Goal: Transaction & Acquisition: Purchase product/service

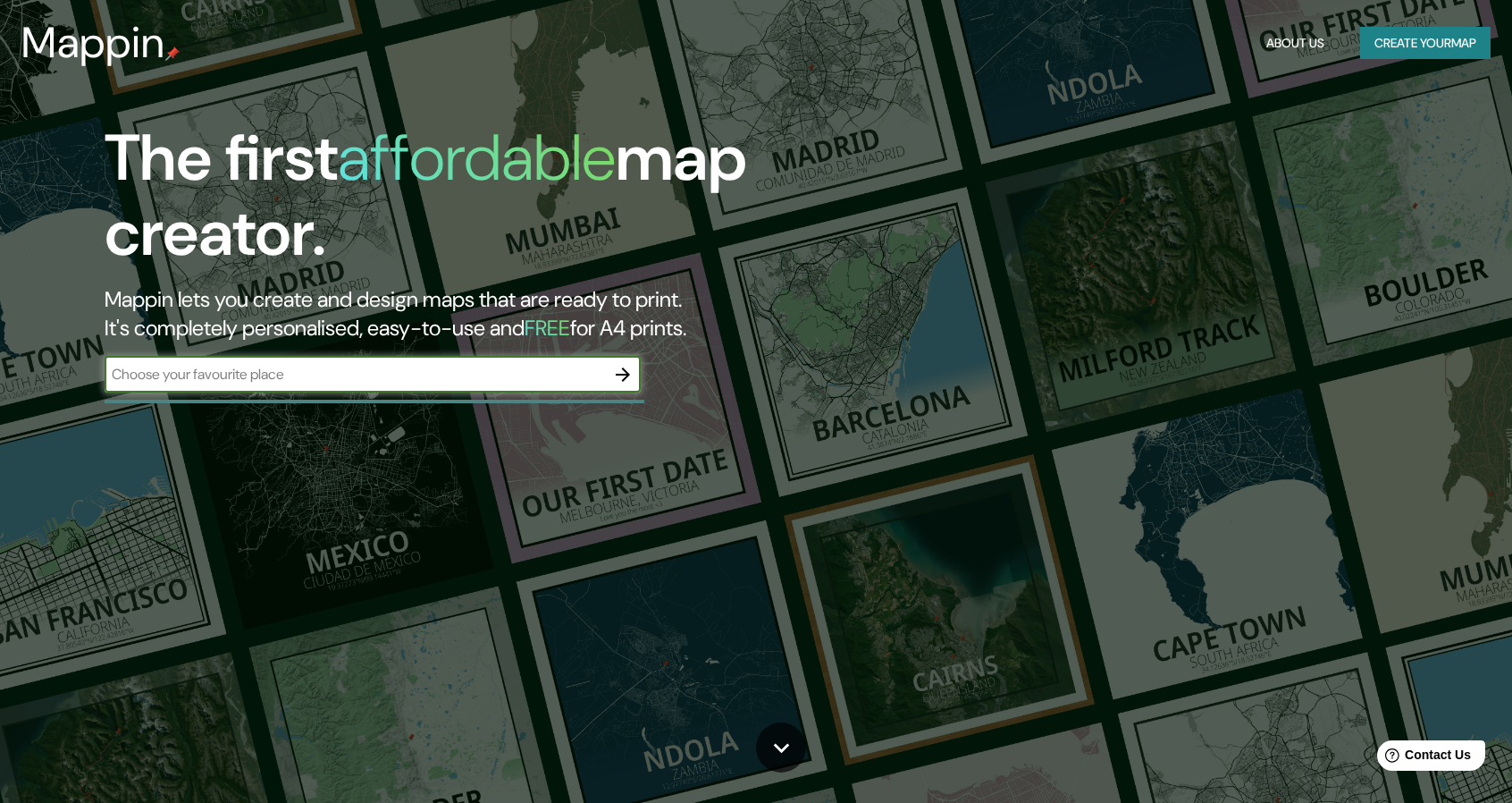
click at [437, 381] on input "text" at bounding box center [354, 374] width 500 height 21
type input "n"
click at [608, 373] on button "button" at bounding box center [622, 374] width 36 height 36
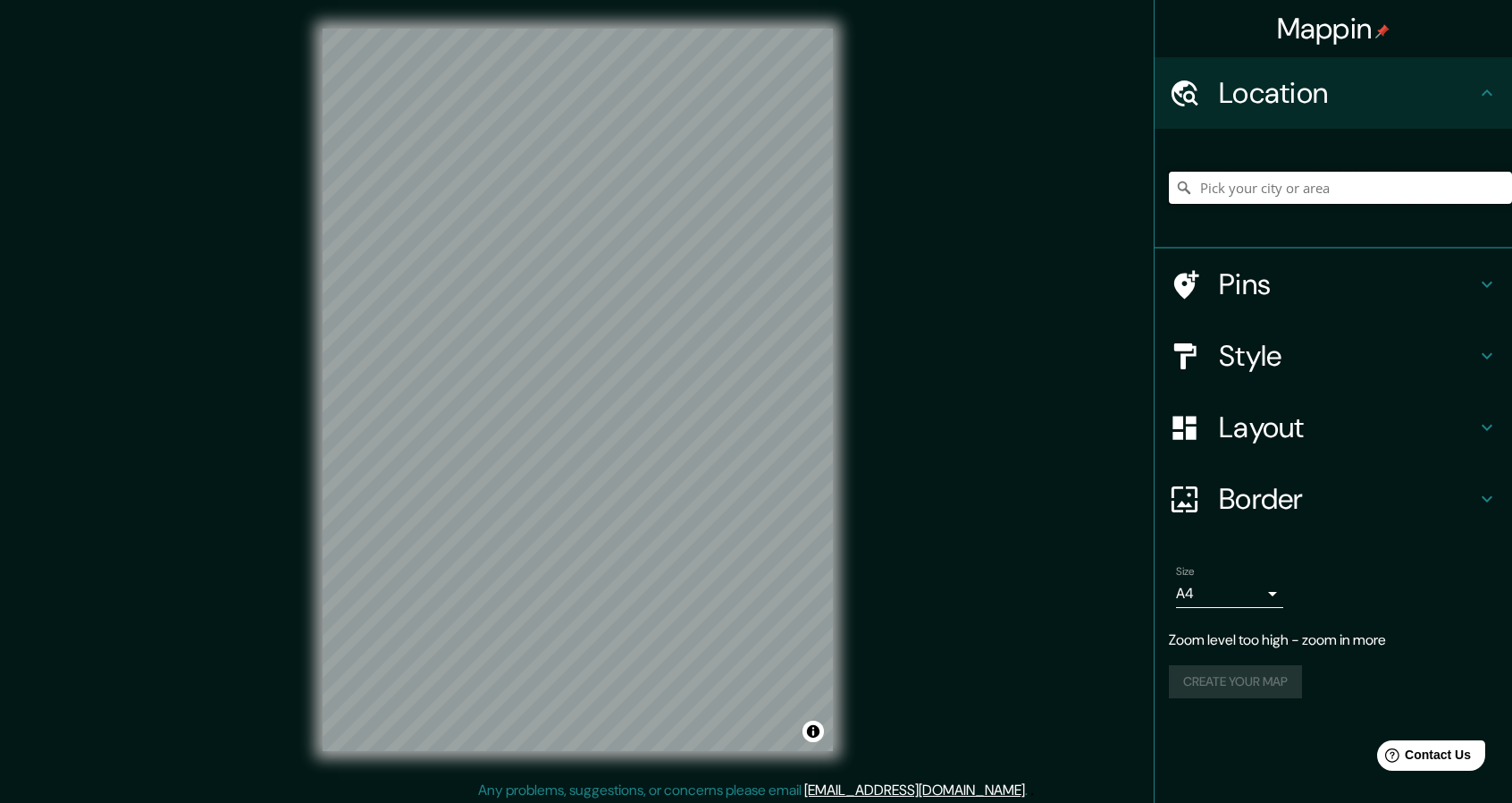
click at [1365, 192] on input "Pick your city or area" at bounding box center [1340, 187] width 343 height 33
click at [1395, 192] on input "Naguanagua, [GEOGRAPHIC_DATA], [GEOGRAPHIC_DATA]" at bounding box center [1340, 187] width 343 height 33
click at [1510, 188] on input "Naguanagua, [GEOGRAPHIC_DATA], [GEOGRAPHIC_DATA]" at bounding box center [1340, 187] width 343 height 33
type input "Naguanagua, [GEOGRAPHIC_DATA], [GEOGRAPHIC_DATA]"
click at [1494, 186] on icon "Clear" at bounding box center [1497, 187] width 14 height 14
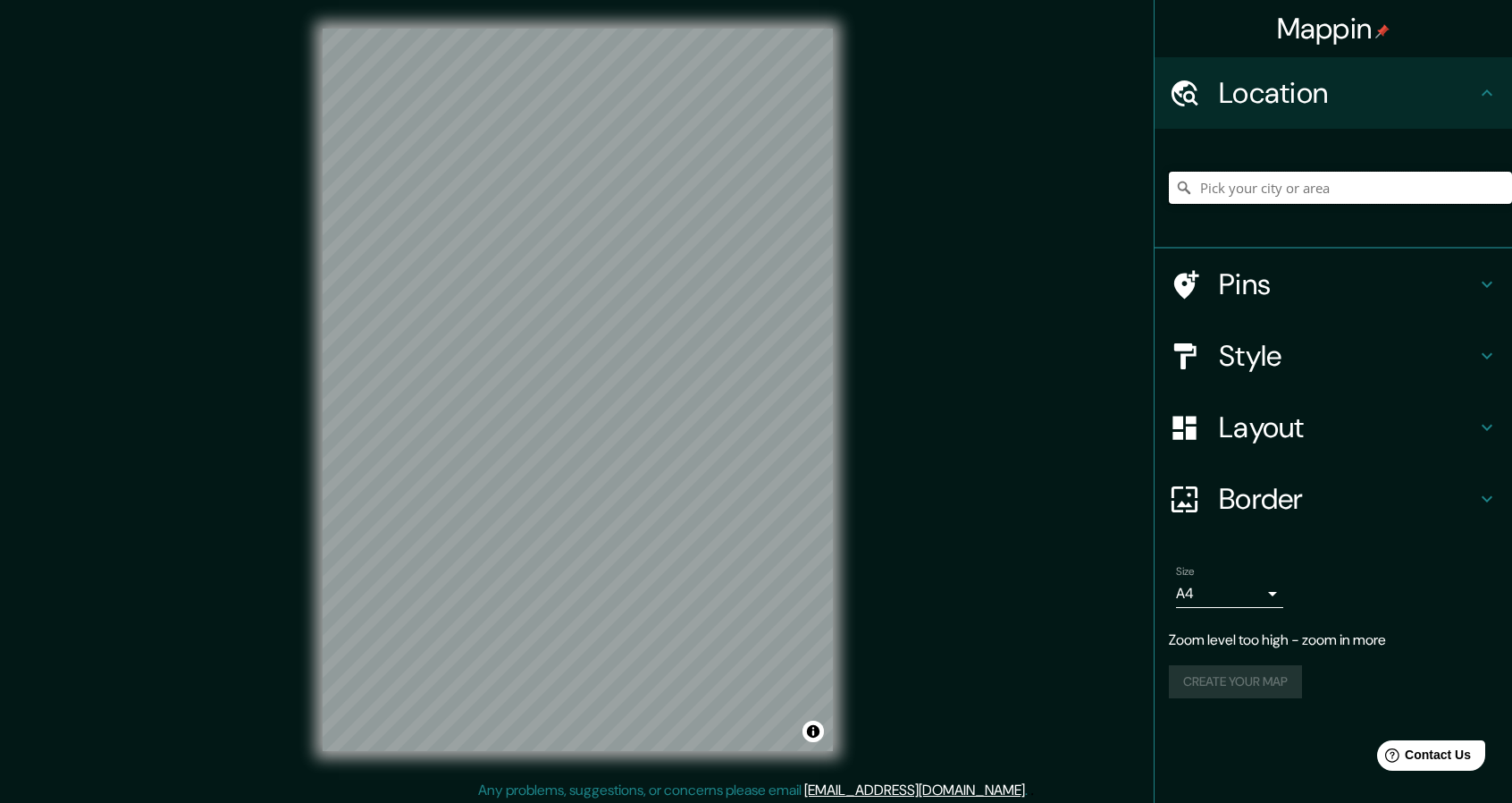
click at [1377, 197] on input "Pick your city or area" at bounding box center [1340, 187] width 343 height 33
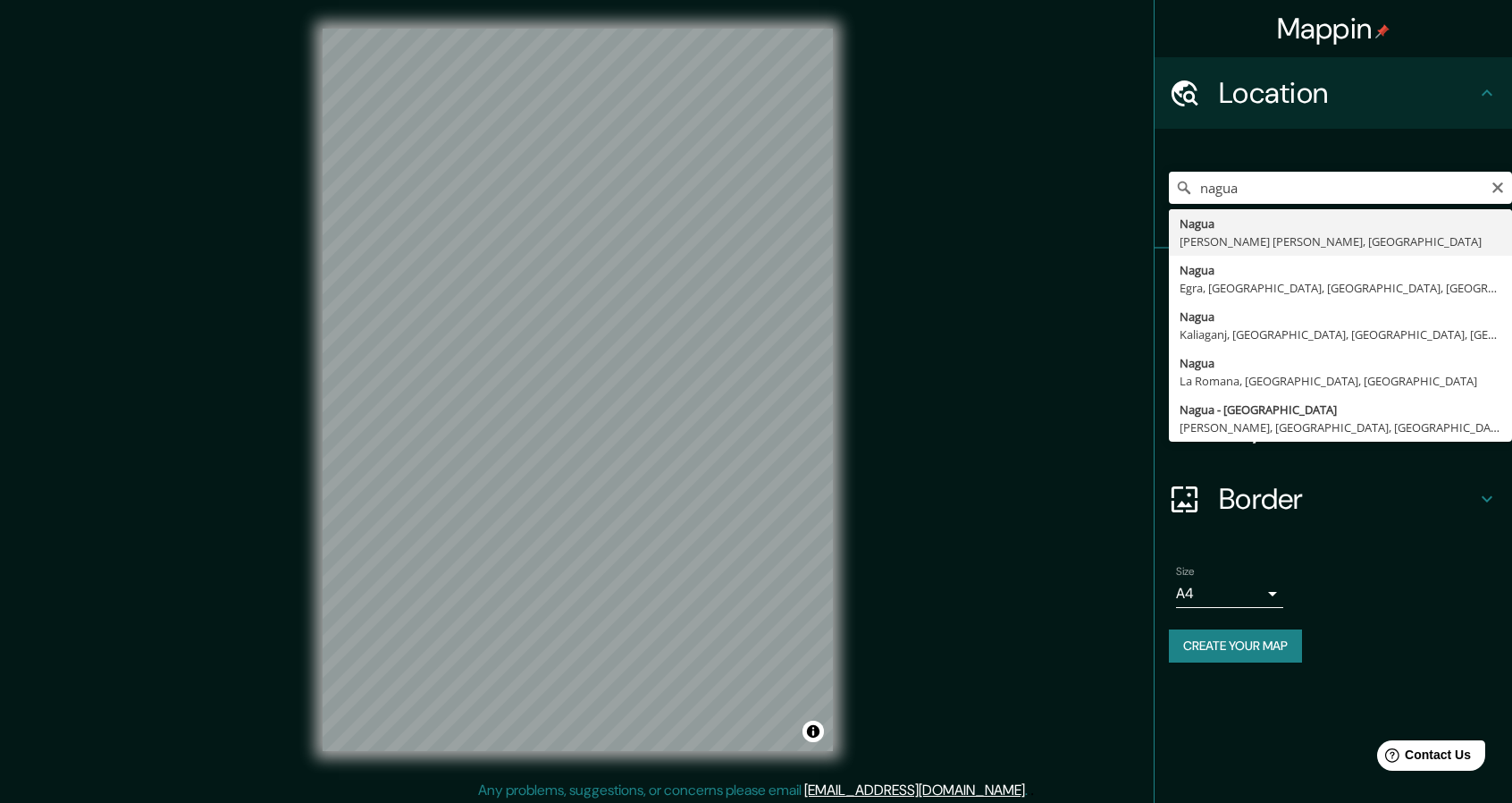
type input "[PERSON_NAME] [PERSON_NAME], [GEOGRAPHIC_DATA]"
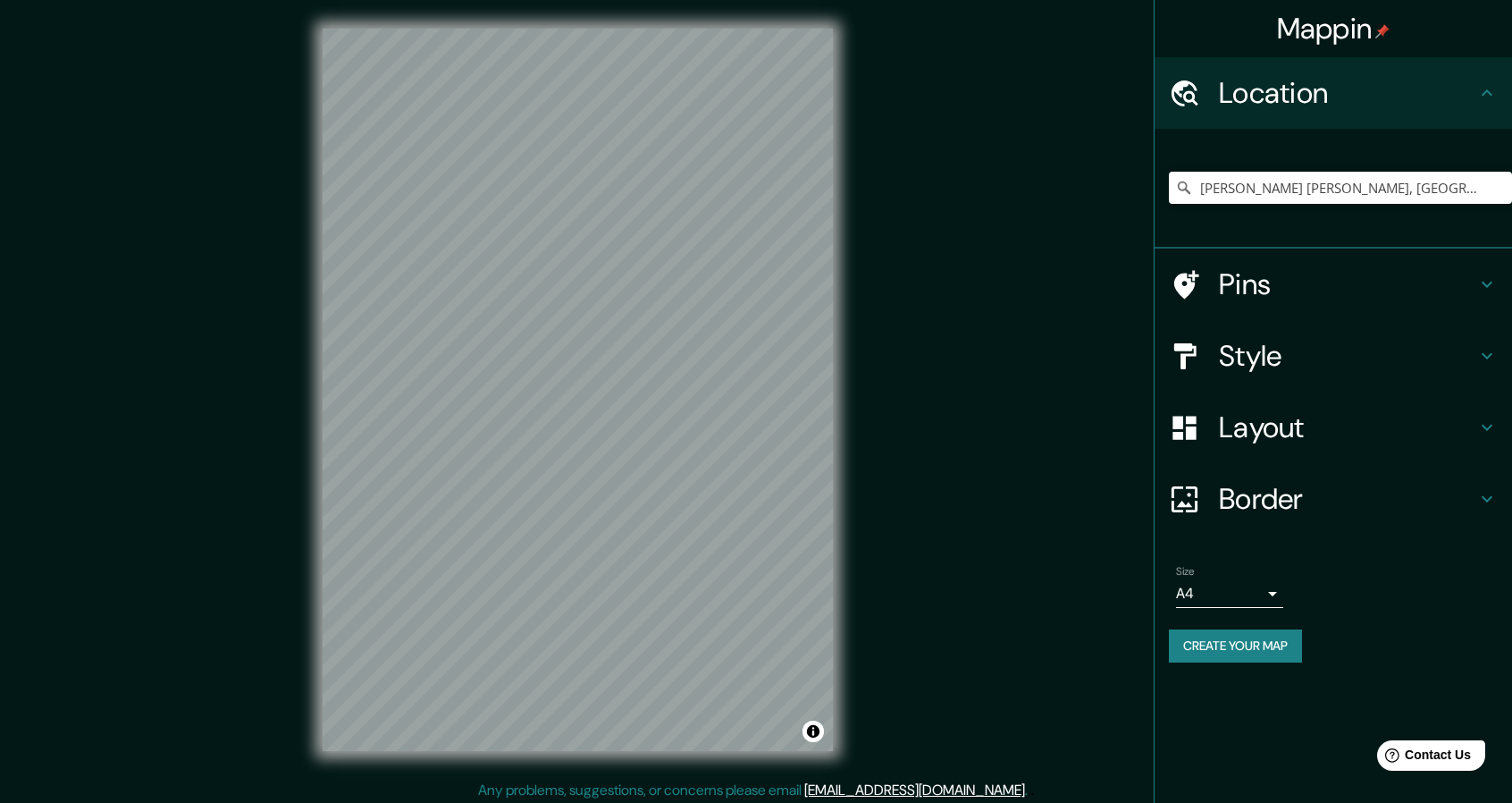
click at [1238, 289] on h4 "Pins" at bounding box center [1347, 284] width 257 height 36
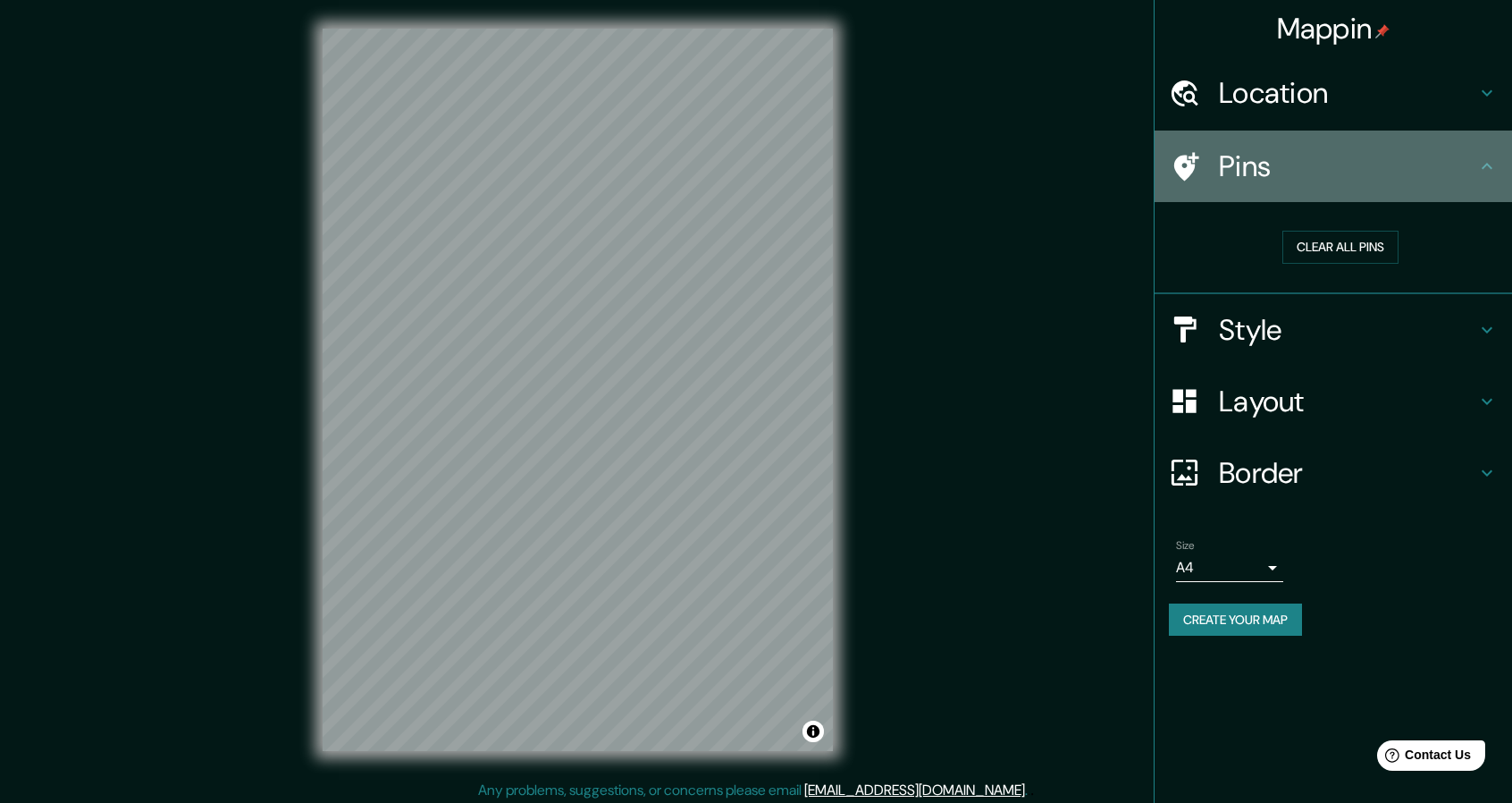
click at [1382, 195] on div "Pins" at bounding box center [1332, 166] width 357 height 71
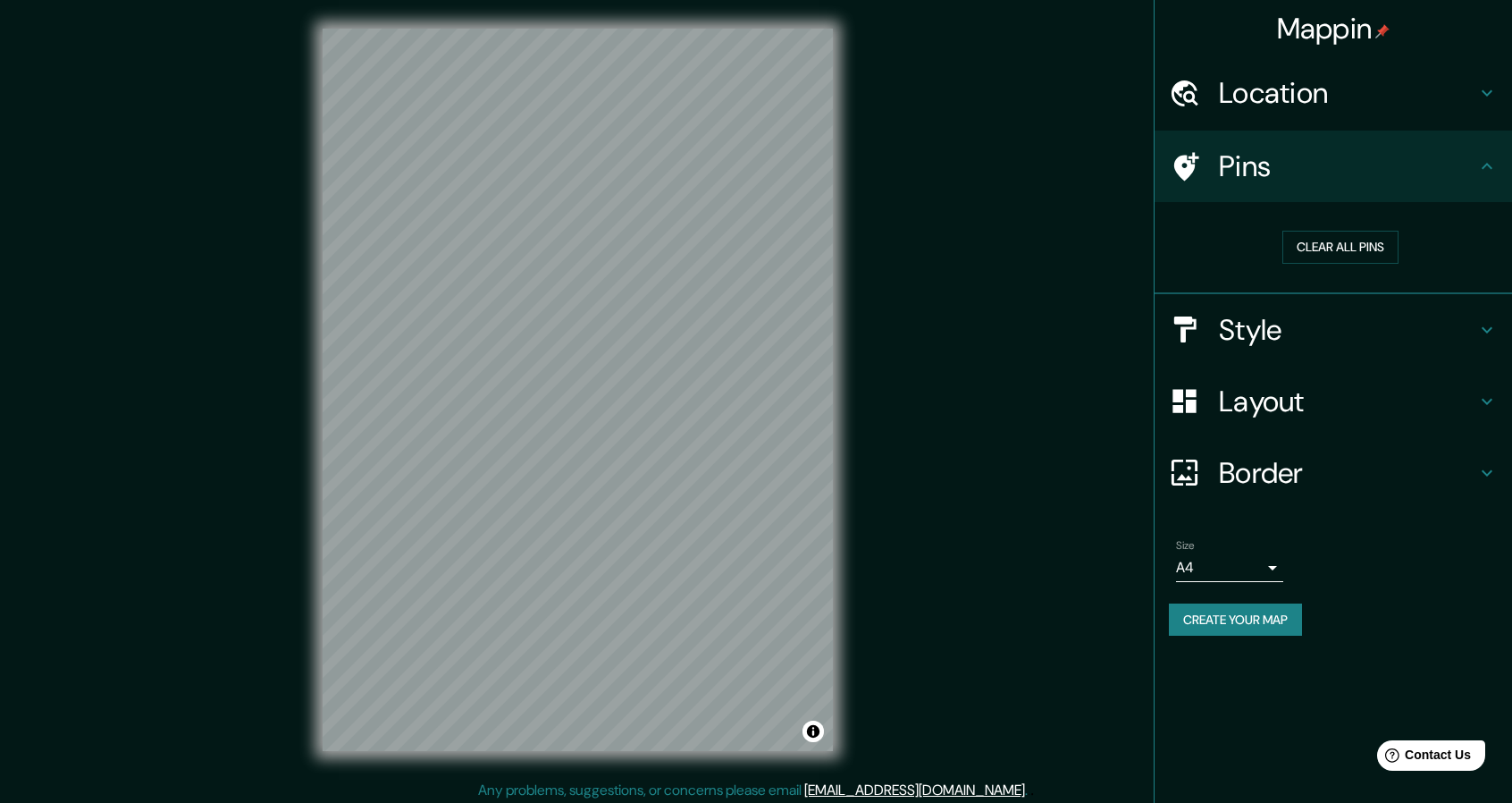
click at [1325, 305] on div "Style" at bounding box center [1332, 329] width 357 height 71
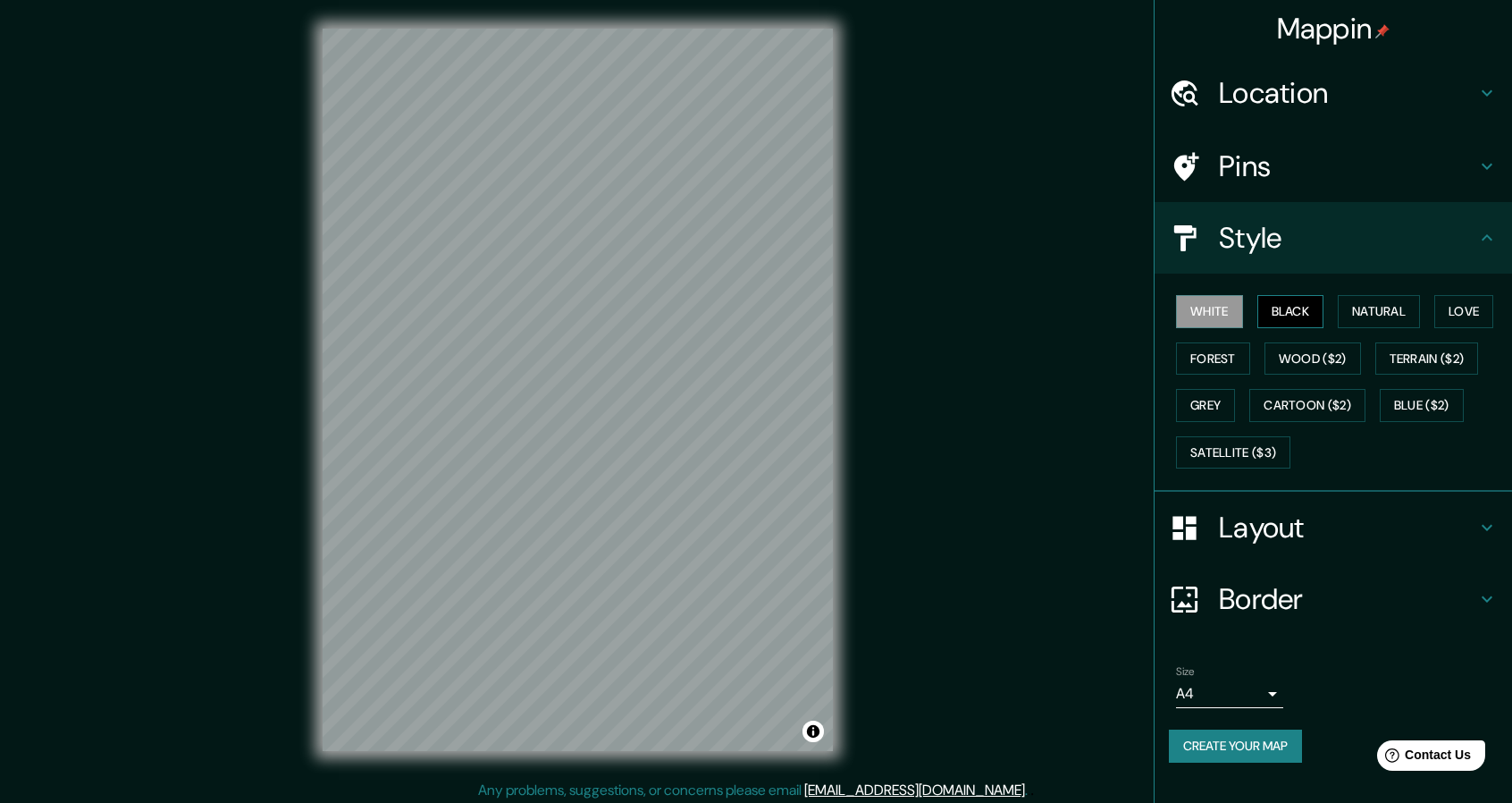
click at [1291, 319] on button "Black" at bounding box center [1291, 312] width 67 height 34
click at [1360, 312] on button "Natural" at bounding box center [1378, 312] width 82 height 34
click at [1464, 311] on button "Love" at bounding box center [1464, 312] width 59 height 34
click at [1188, 369] on button "Forest" at bounding box center [1212, 359] width 74 height 34
click at [1322, 356] on button "Wood ($2)" at bounding box center [1313, 359] width 97 height 34
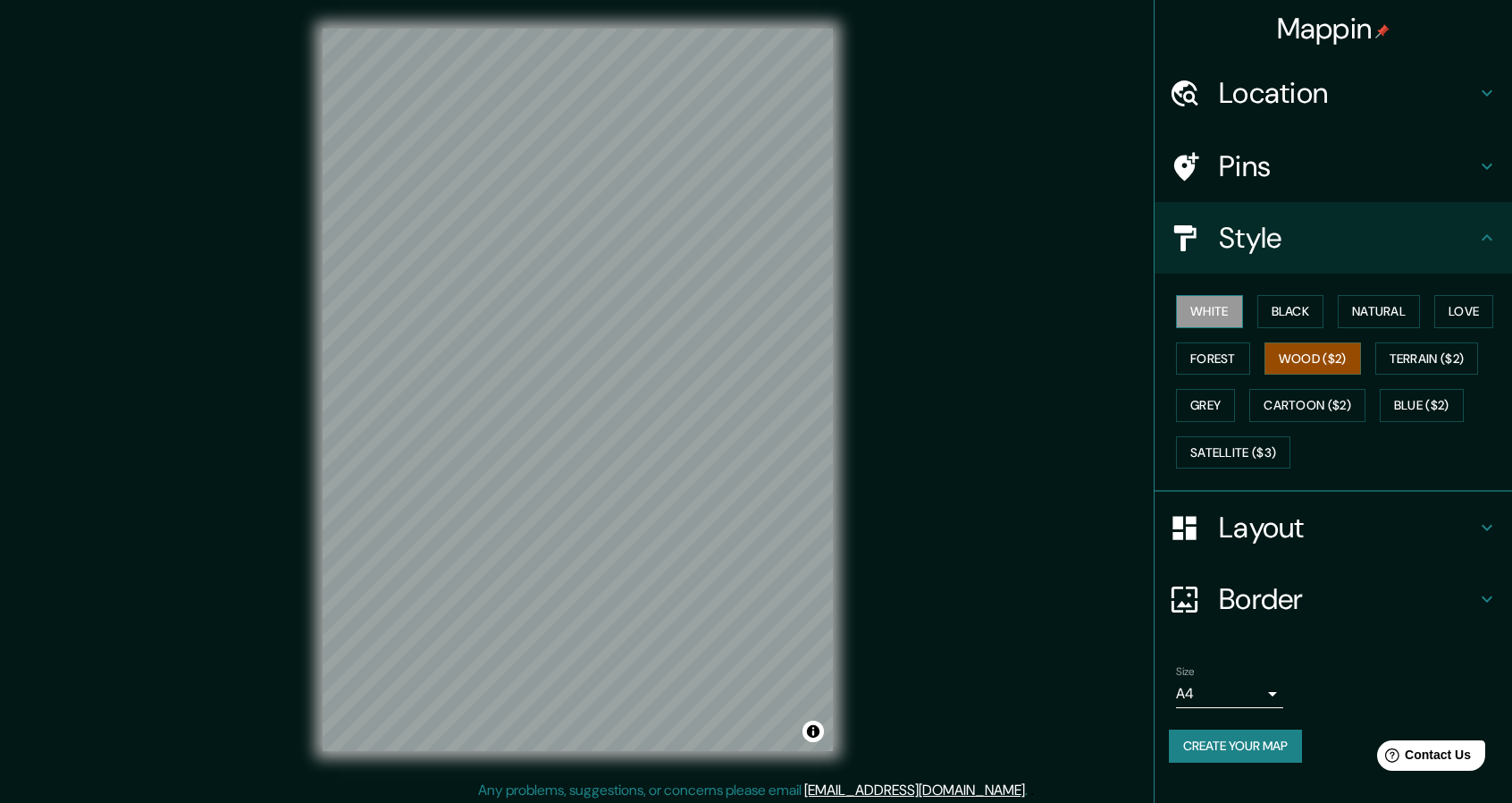
click at [1223, 305] on button "White" at bounding box center [1209, 312] width 67 height 34
click at [1211, 425] on div "White Black Natural Love Forest Wood ($2) Terrain ($2) Grey Cartoon ($2) Blue (…" at bounding box center [1340, 382] width 343 height 187
click at [1213, 408] on button "Grey" at bounding box center [1205, 405] width 59 height 34
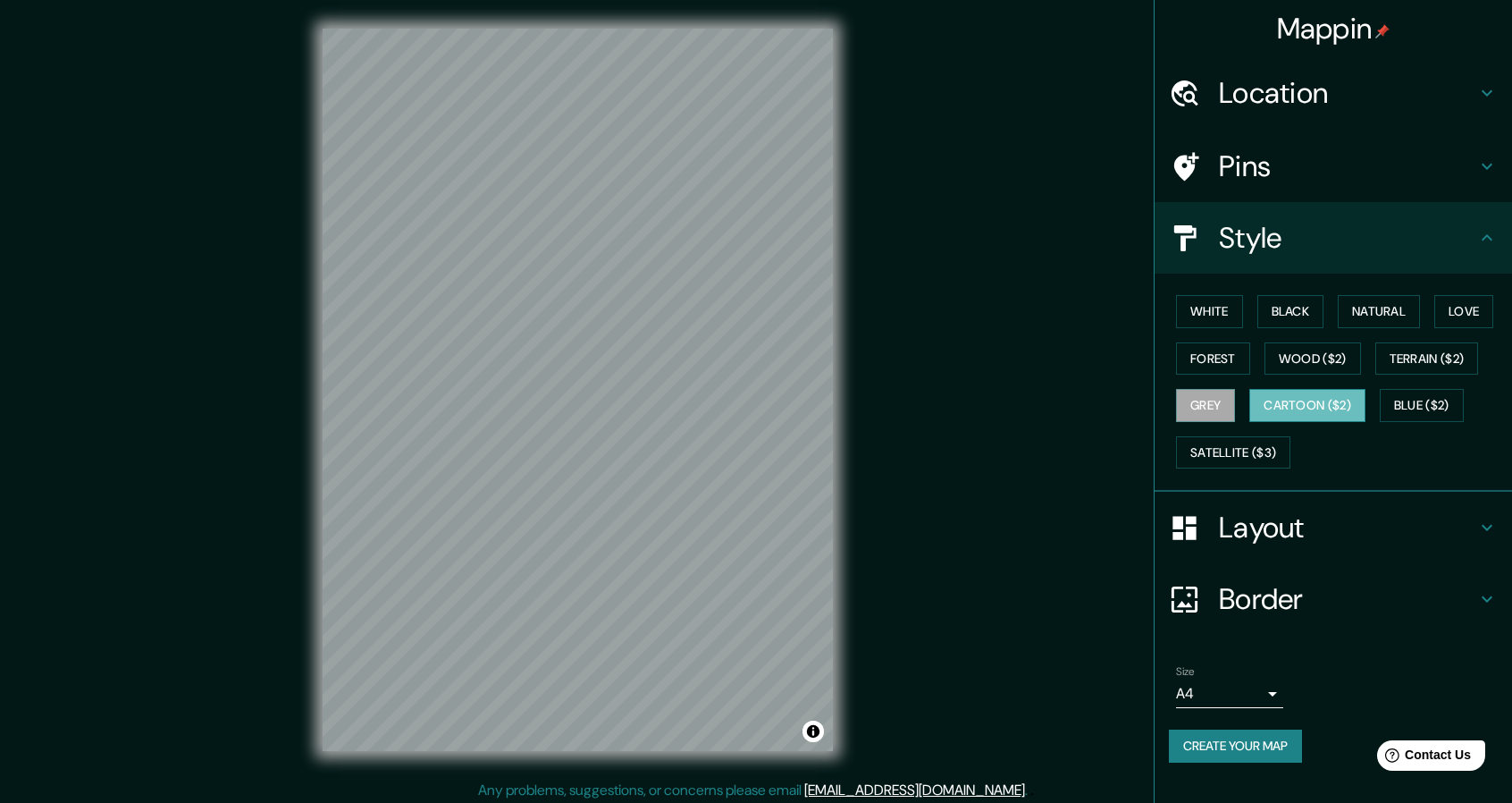
click at [1306, 403] on button "Cartoon ($2)" at bounding box center [1307, 405] width 116 height 34
click at [1451, 392] on button "Blue ($2)" at bounding box center [1421, 405] width 84 height 34
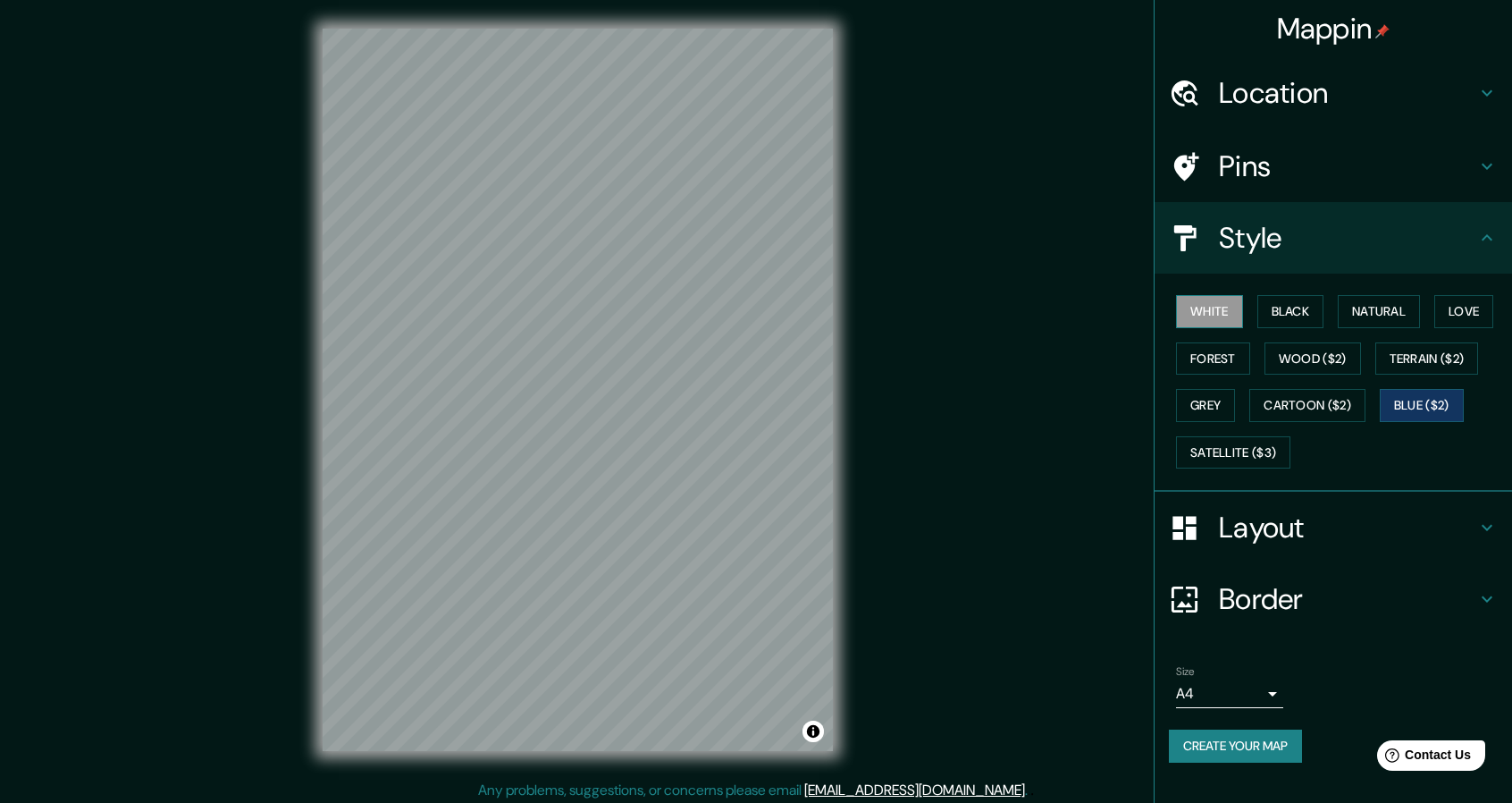
click at [1201, 307] on button "White" at bounding box center [1209, 312] width 67 height 34
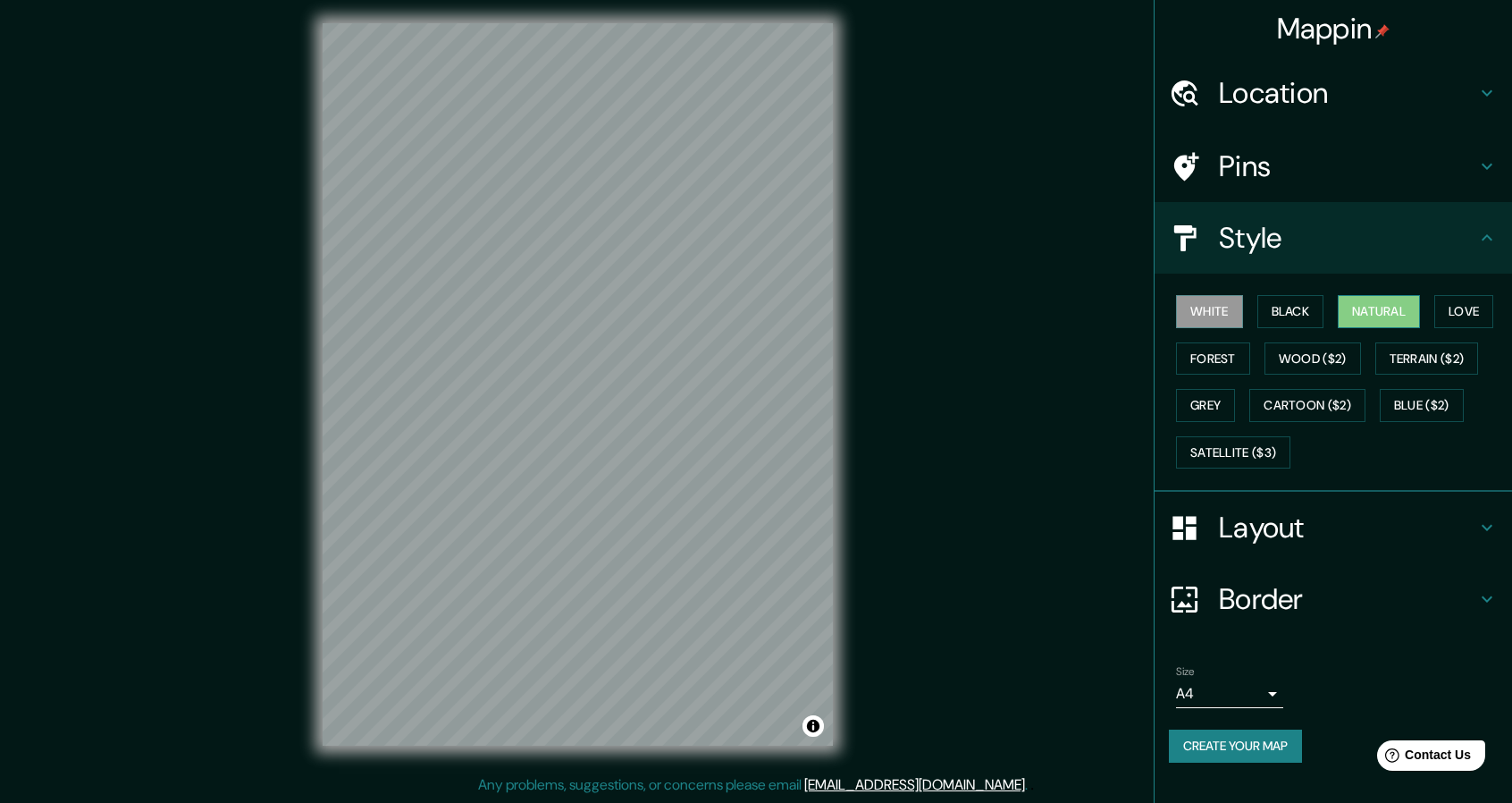
click at [1404, 307] on button "Natural" at bounding box center [1378, 312] width 82 height 34
click at [1224, 541] on h4 "Layout" at bounding box center [1347, 527] width 257 height 36
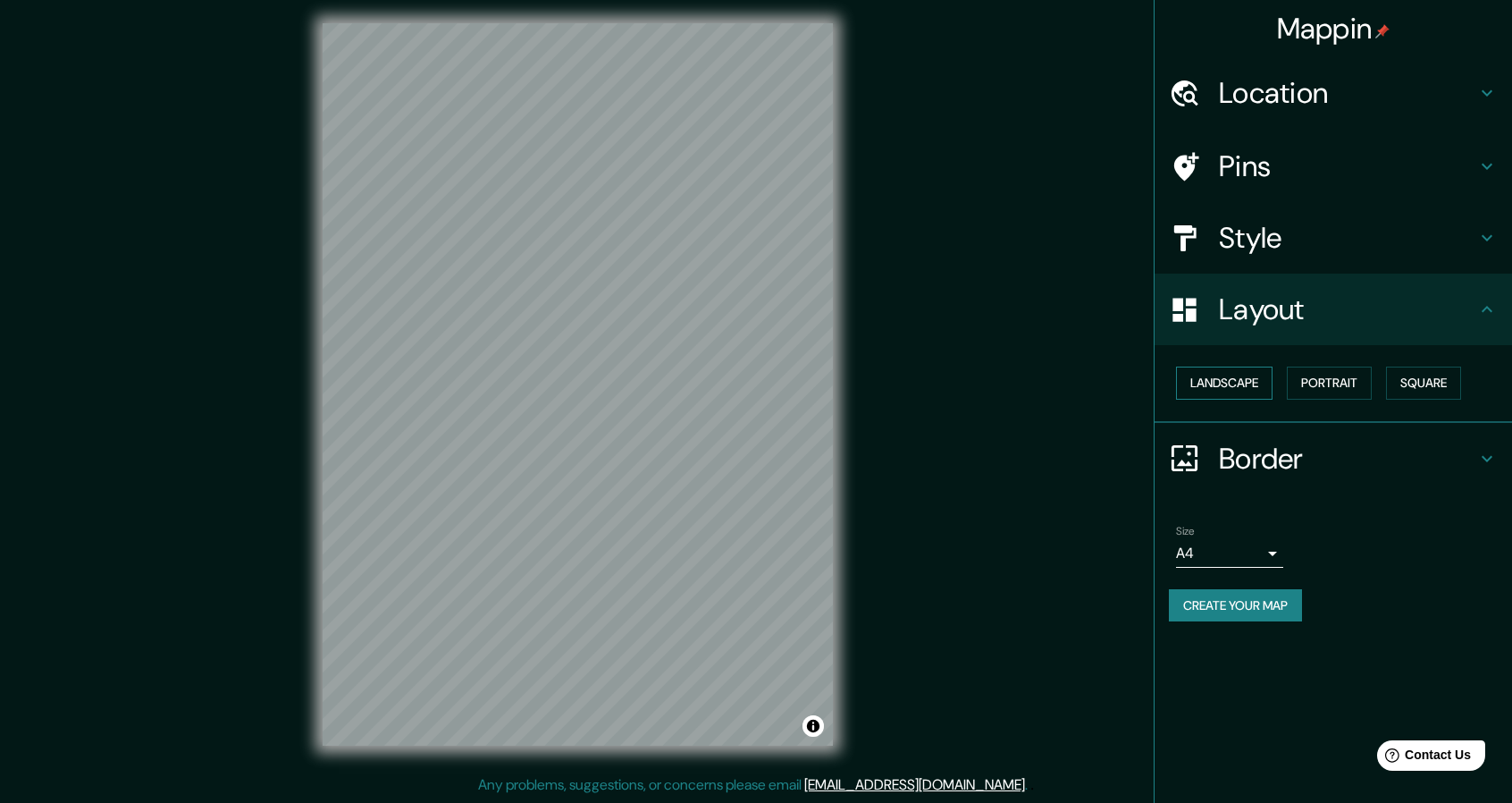
click at [1223, 376] on button "Landscape" at bounding box center [1224, 383] width 97 height 34
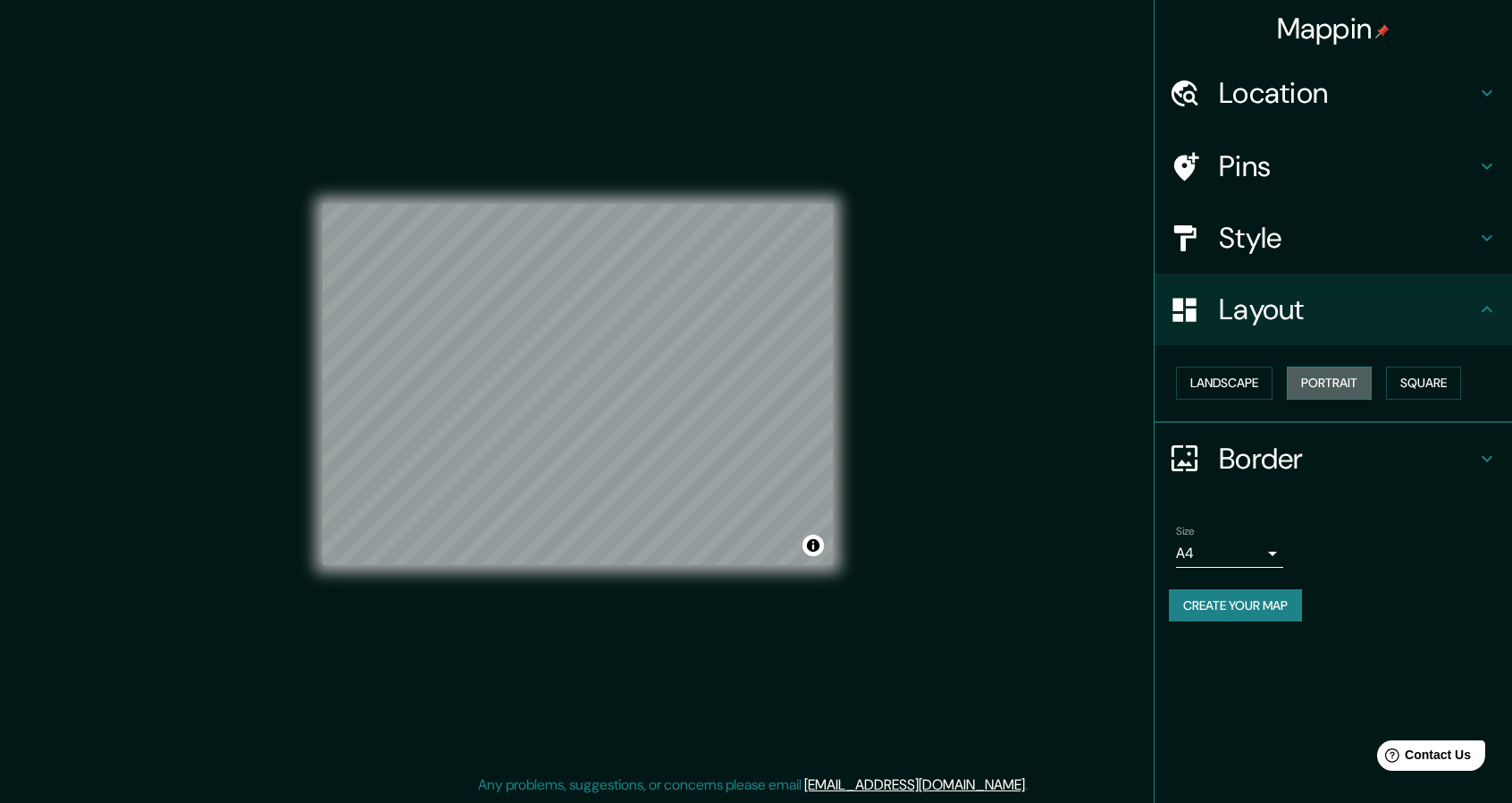
click at [1336, 379] on button "Portrait" at bounding box center [1330, 383] width 85 height 34
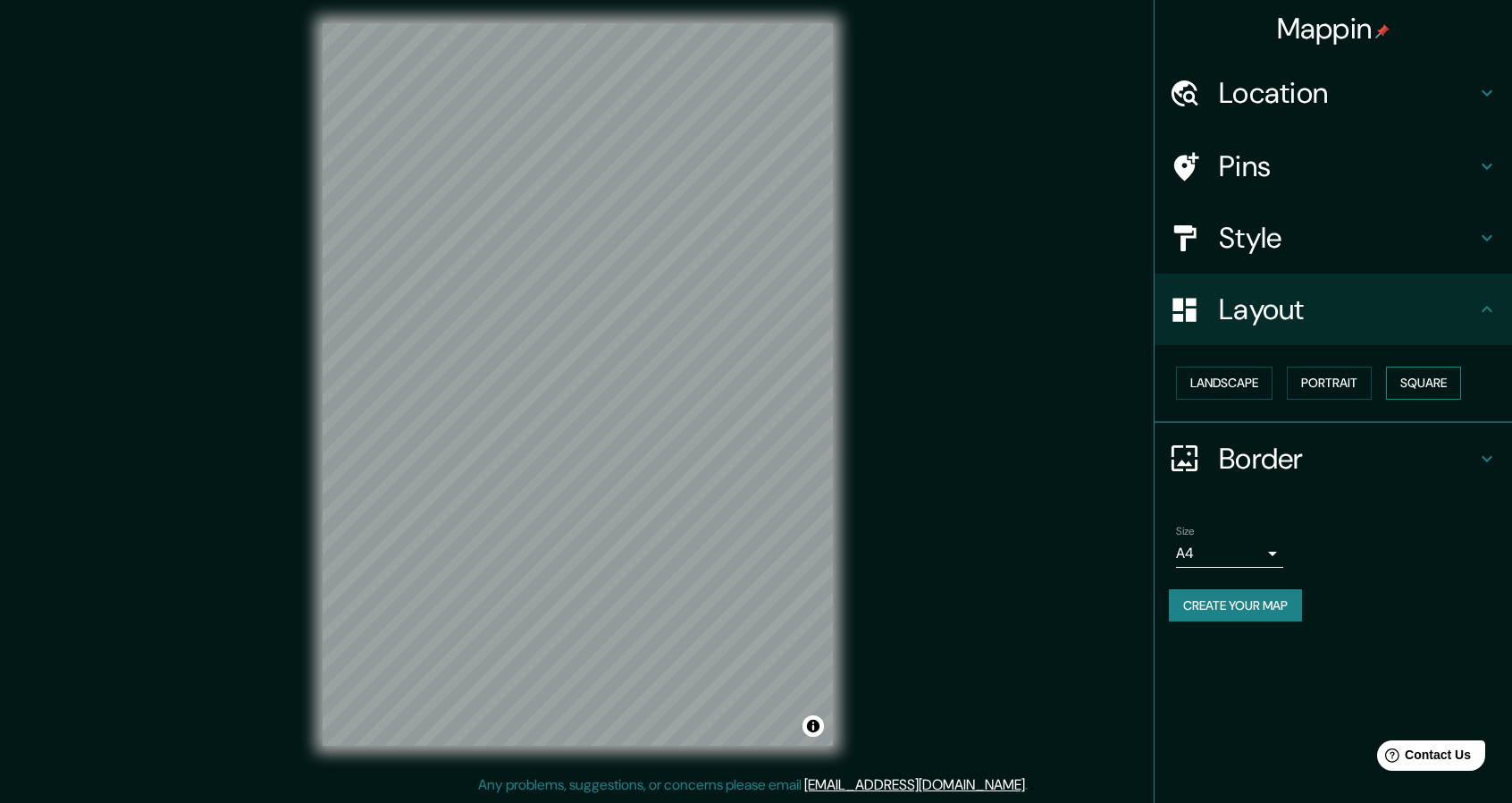
click at [1415, 375] on button "Square" at bounding box center [1423, 383] width 75 height 34
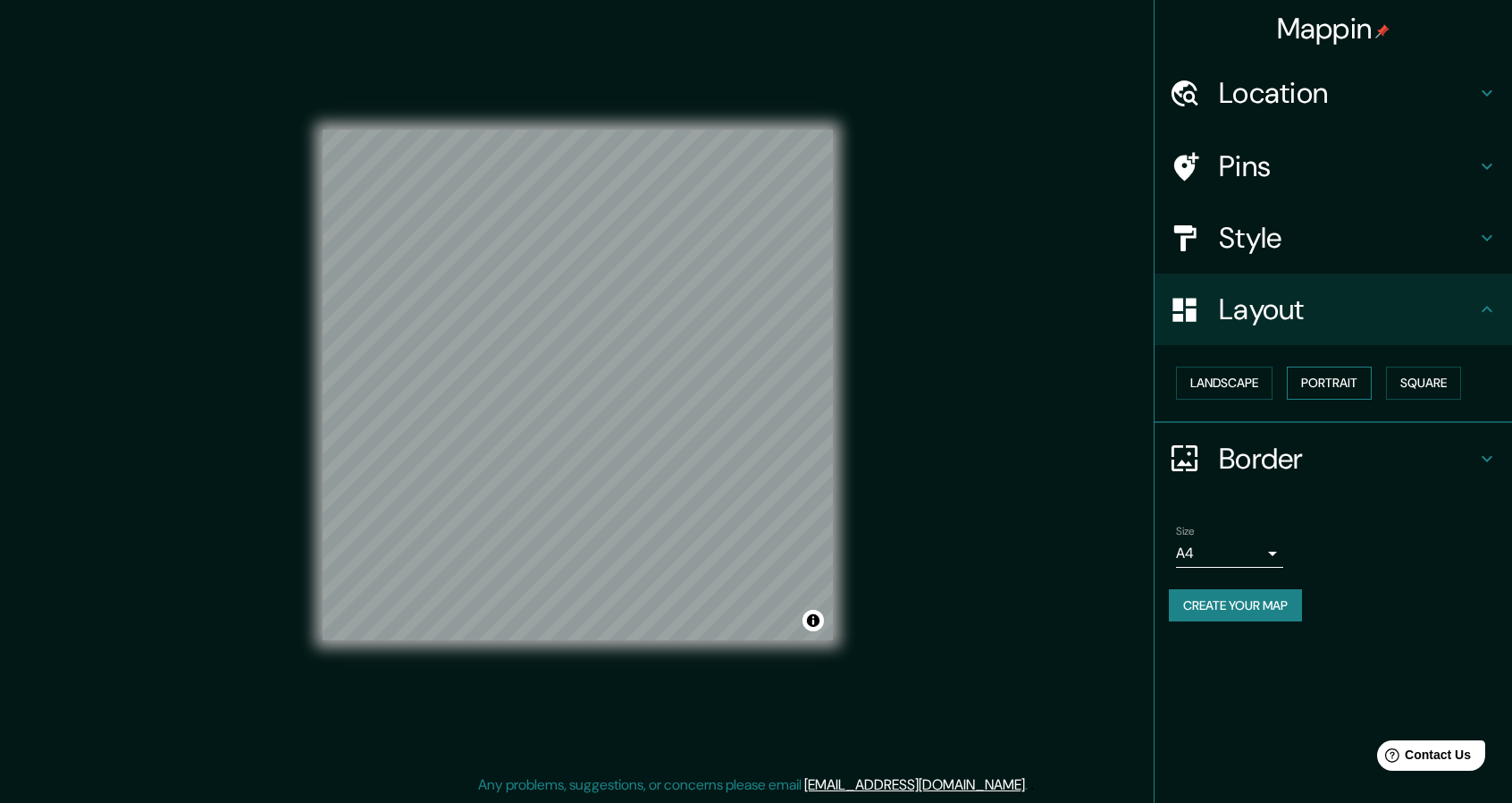
click at [1356, 385] on button "Portrait" at bounding box center [1330, 383] width 85 height 34
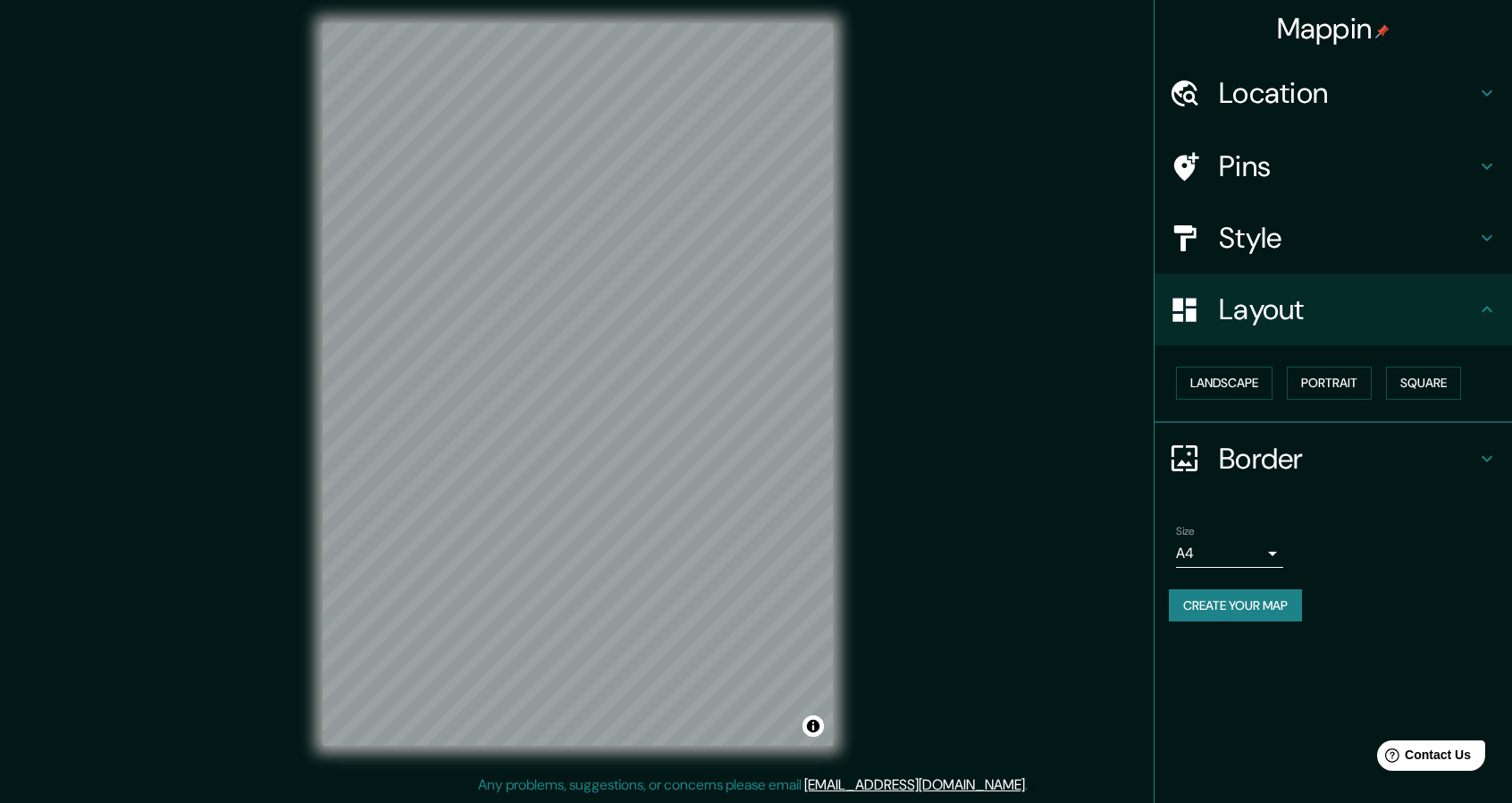
click at [1251, 459] on h4 "Border" at bounding box center [1347, 459] width 257 height 36
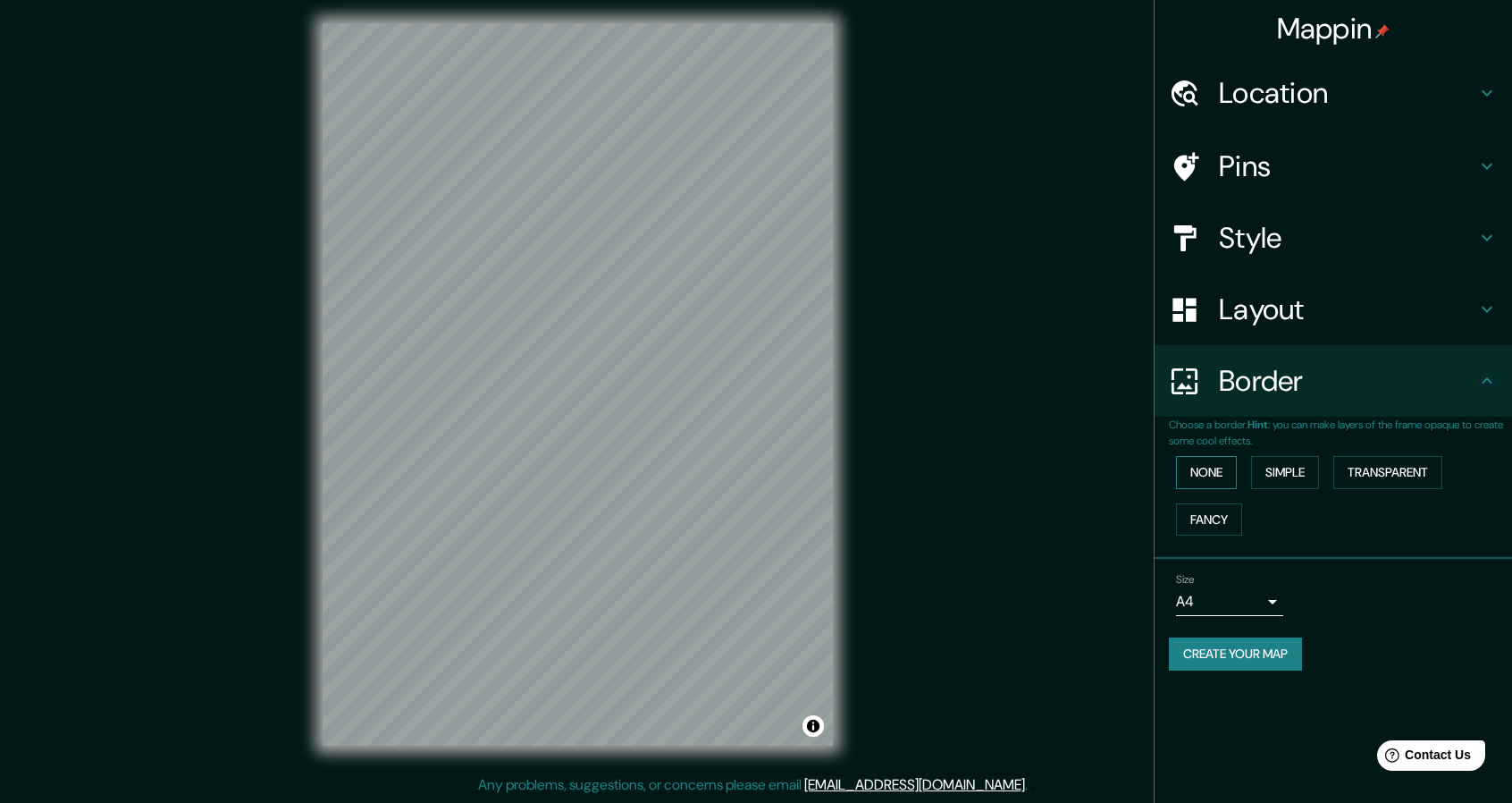
click at [1220, 482] on button "None" at bounding box center [1206, 473] width 61 height 34
click at [1319, 466] on button "Simple" at bounding box center [1284, 473] width 68 height 34
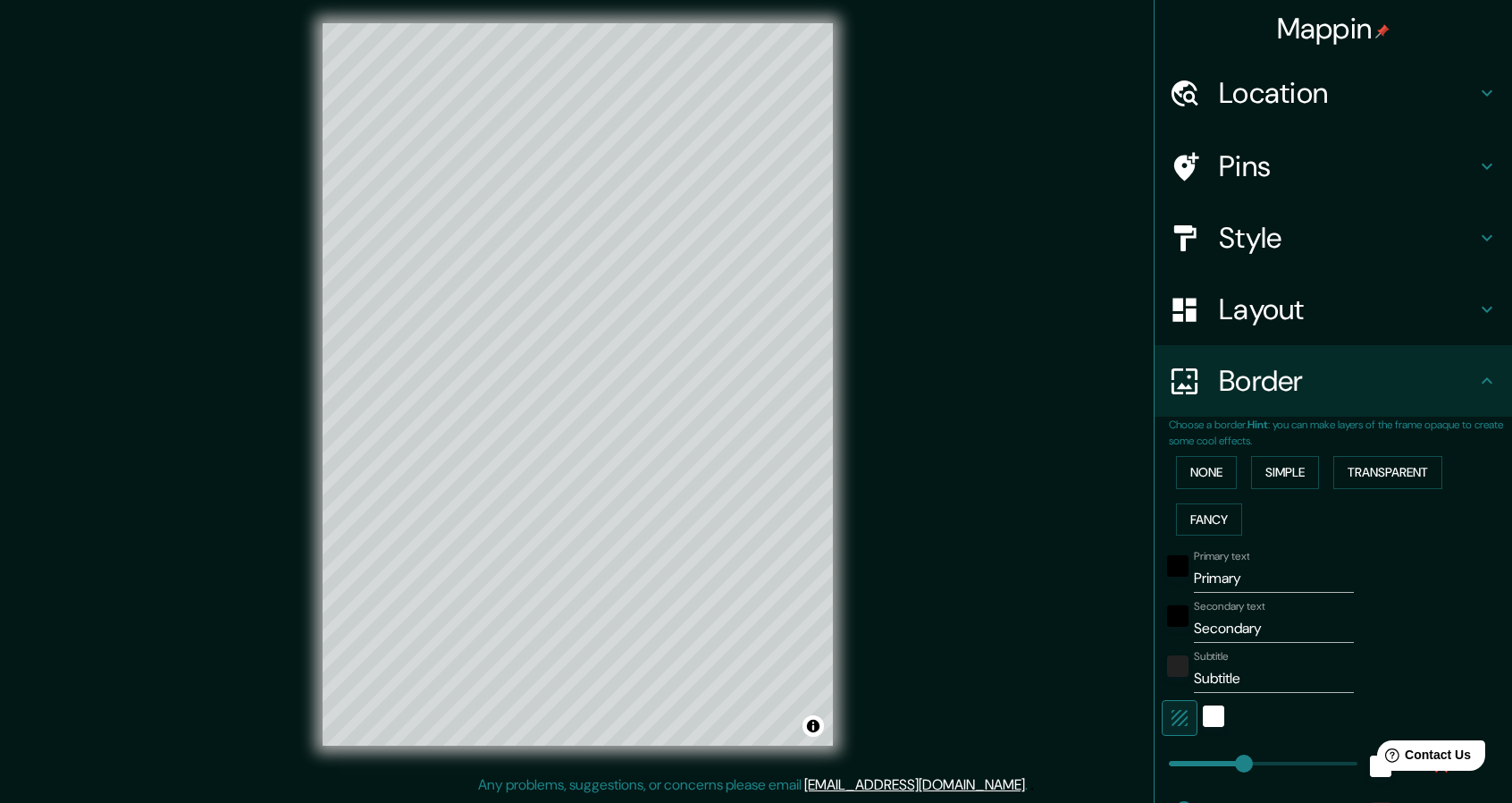
drag, startPoint x: 1400, startPoint y: 479, endPoint x: 1334, endPoint y: 489, distance: 66.8
click at [1400, 479] on button "Transparent" at bounding box center [1388, 473] width 109 height 34
click at [1197, 490] on div "None Simple Transparent Fancy" at bounding box center [1340, 495] width 343 height 94
click at [1197, 486] on button "None" at bounding box center [1206, 473] width 61 height 34
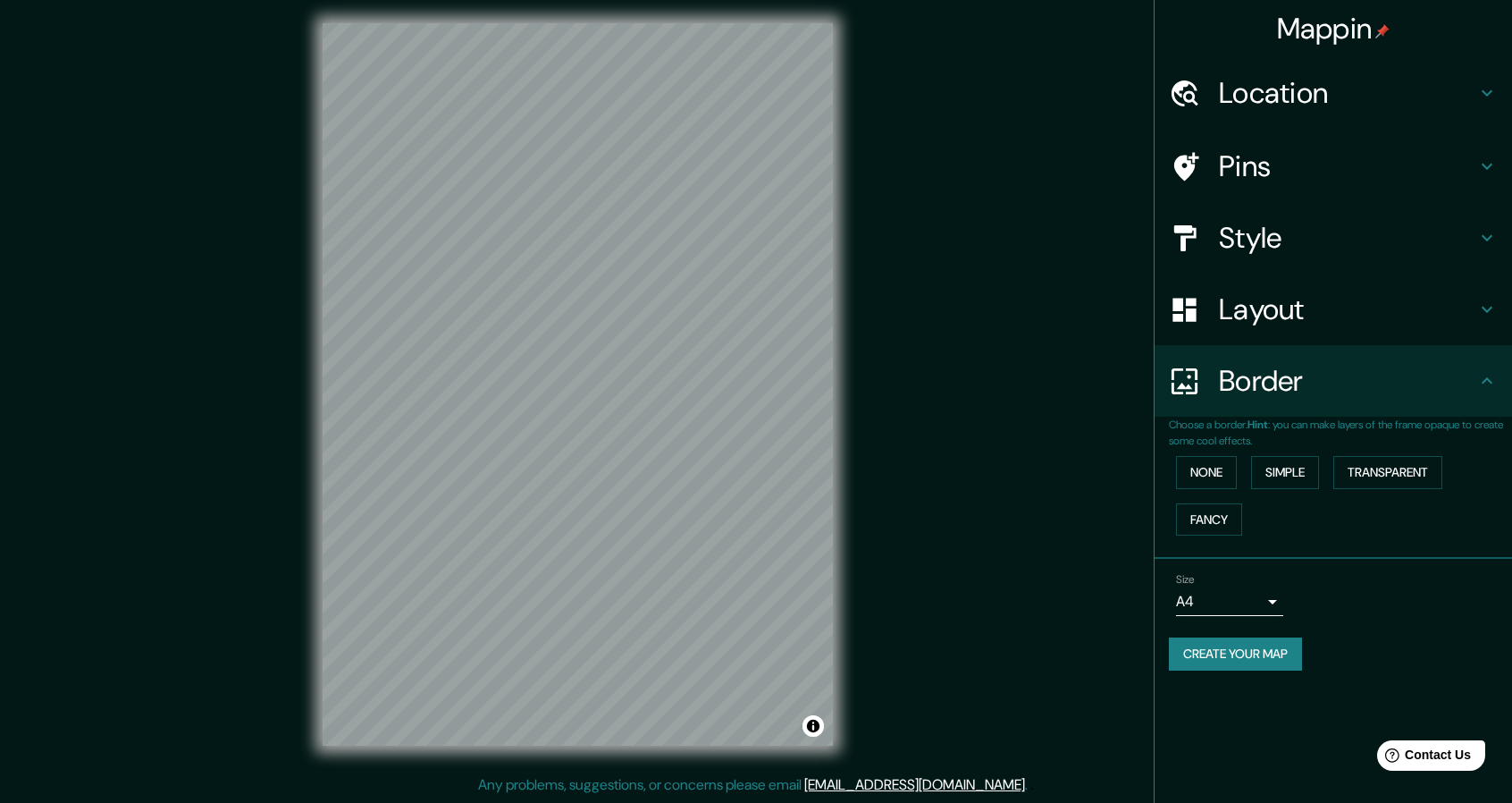
click at [1285, 600] on div "Size A4 single" at bounding box center [1332, 594] width 328 height 57
click at [1262, 603] on body "Mappin Location [GEOGRAPHIC_DATA][PERSON_NAME][GEOGRAPHIC_DATA][PERSON_NAME], […" at bounding box center [756, 397] width 1512 height 803
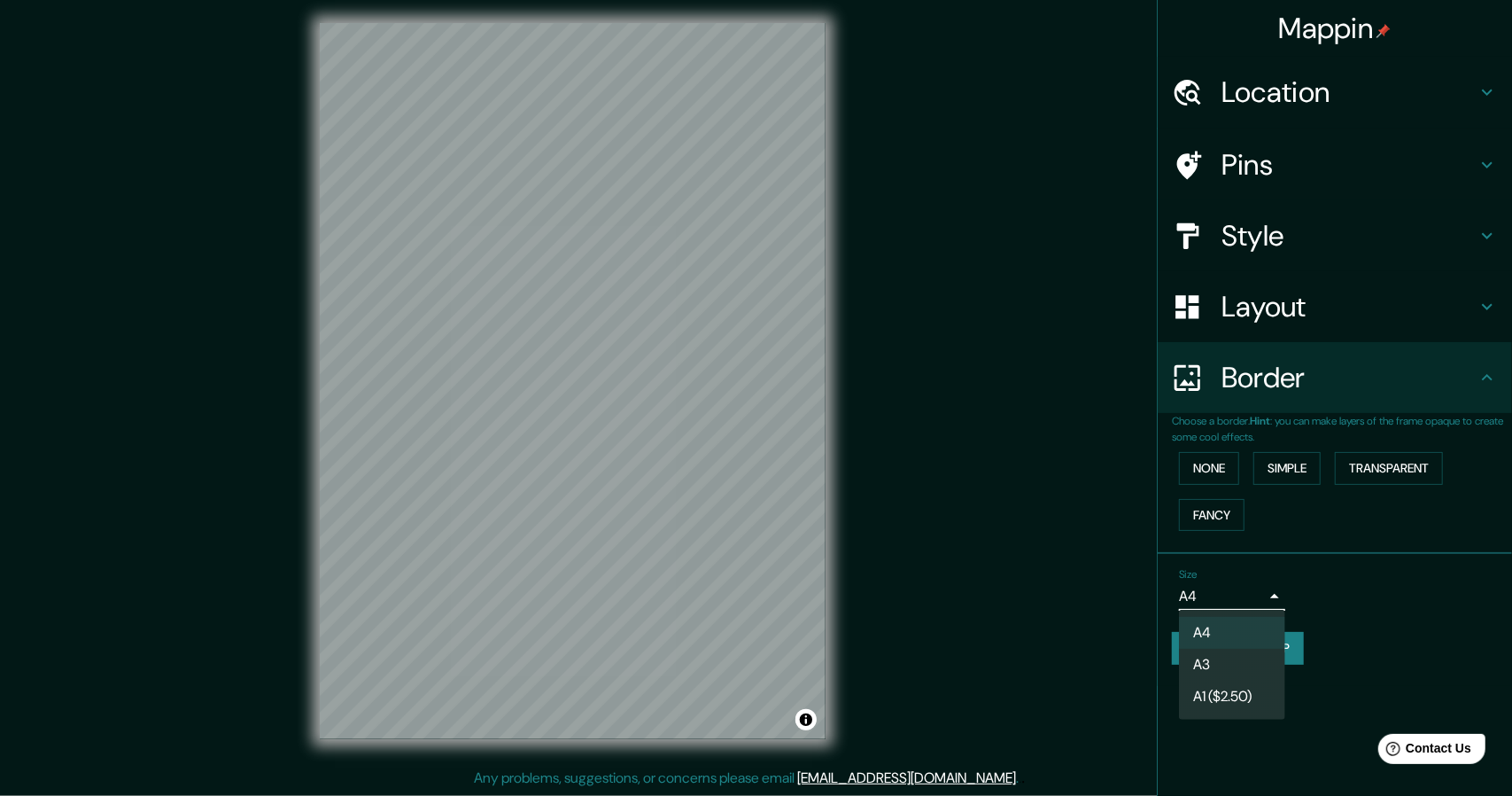
click at [1231, 659] on li "A3" at bounding box center [1232, 664] width 107 height 32
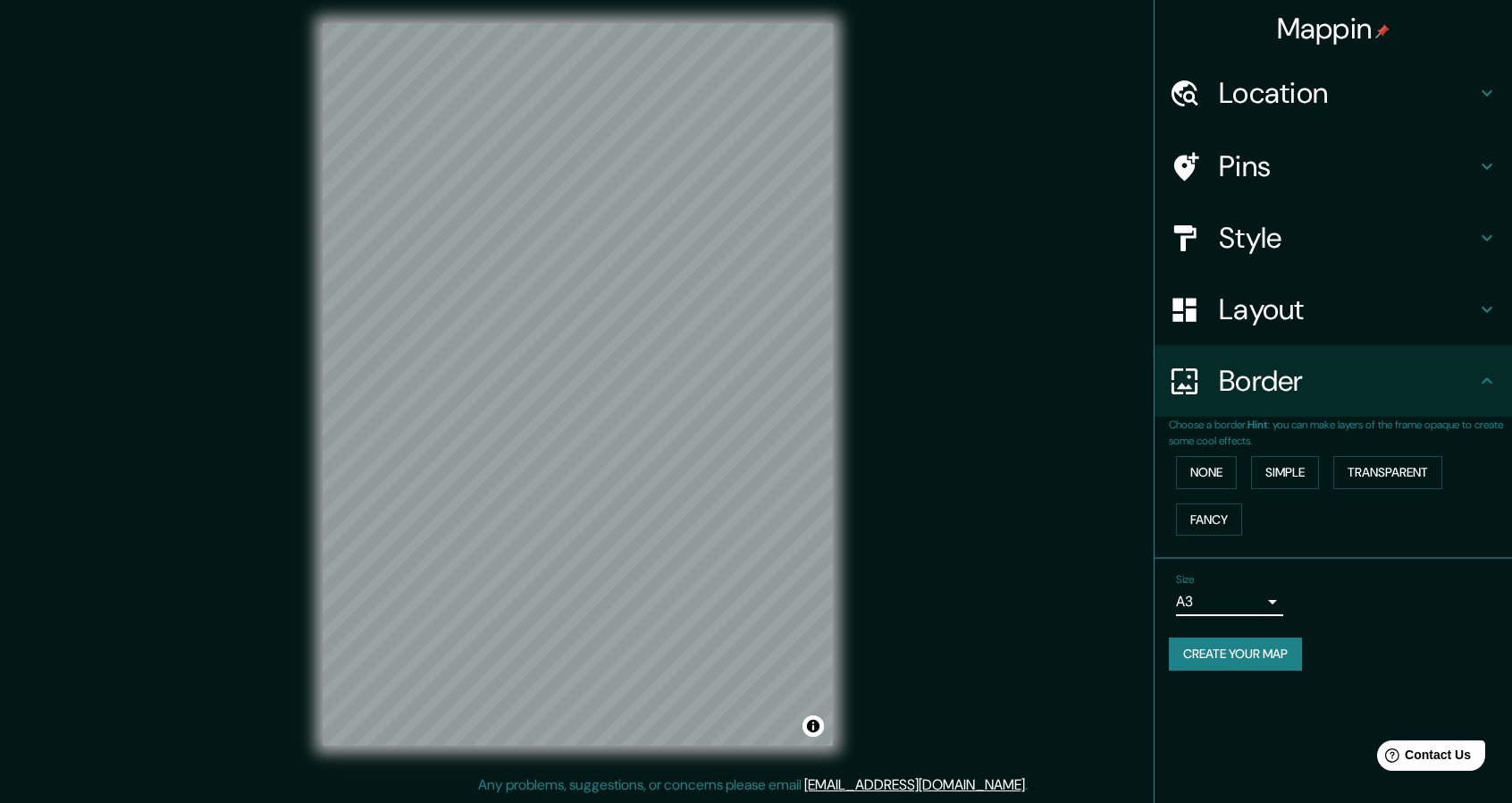
click at [1235, 596] on body "Mappin Location [GEOGRAPHIC_DATA][PERSON_NAME][GEOGRAPHIC_DATA][PERSON_NAME], […" at bounding box center [756, 397] width 1512 height 803
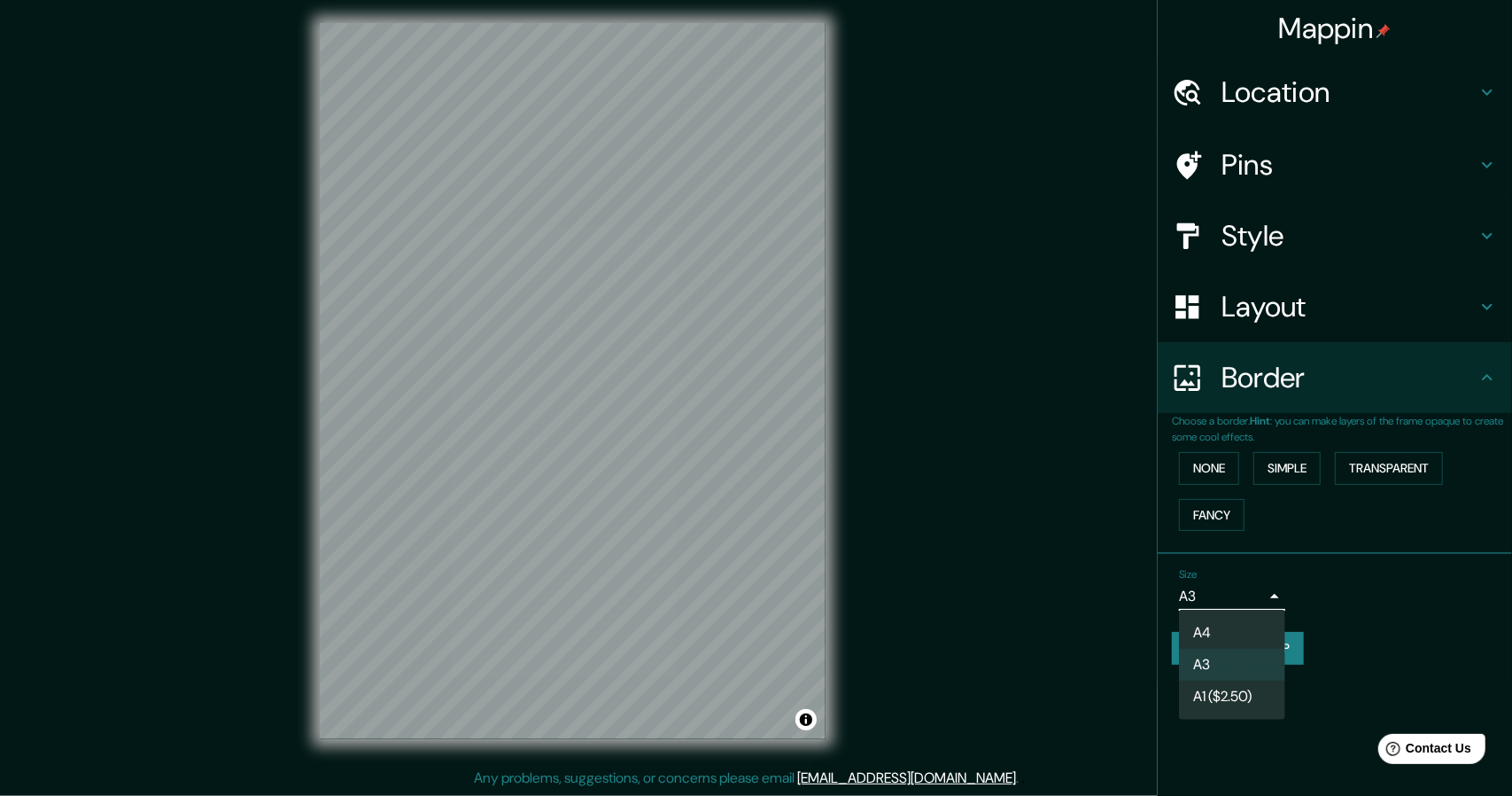
click at [1224, 634] on li "A4" at bounding box center [1232, 633] width 107 height 32
type input "single"
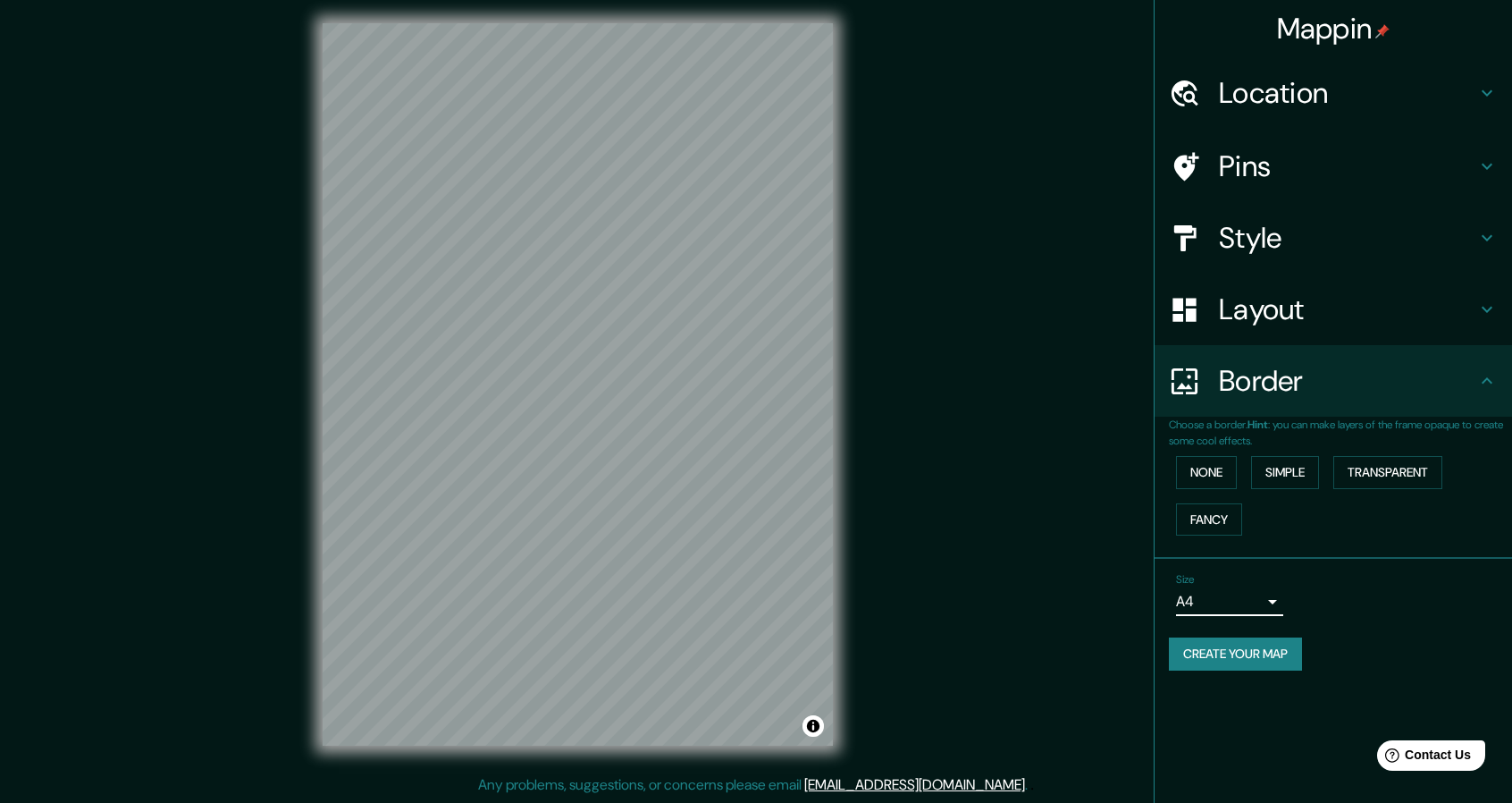
click at [1240, 90] on h4 "Location" at bounding box center [1347, 93] width 257 height 36
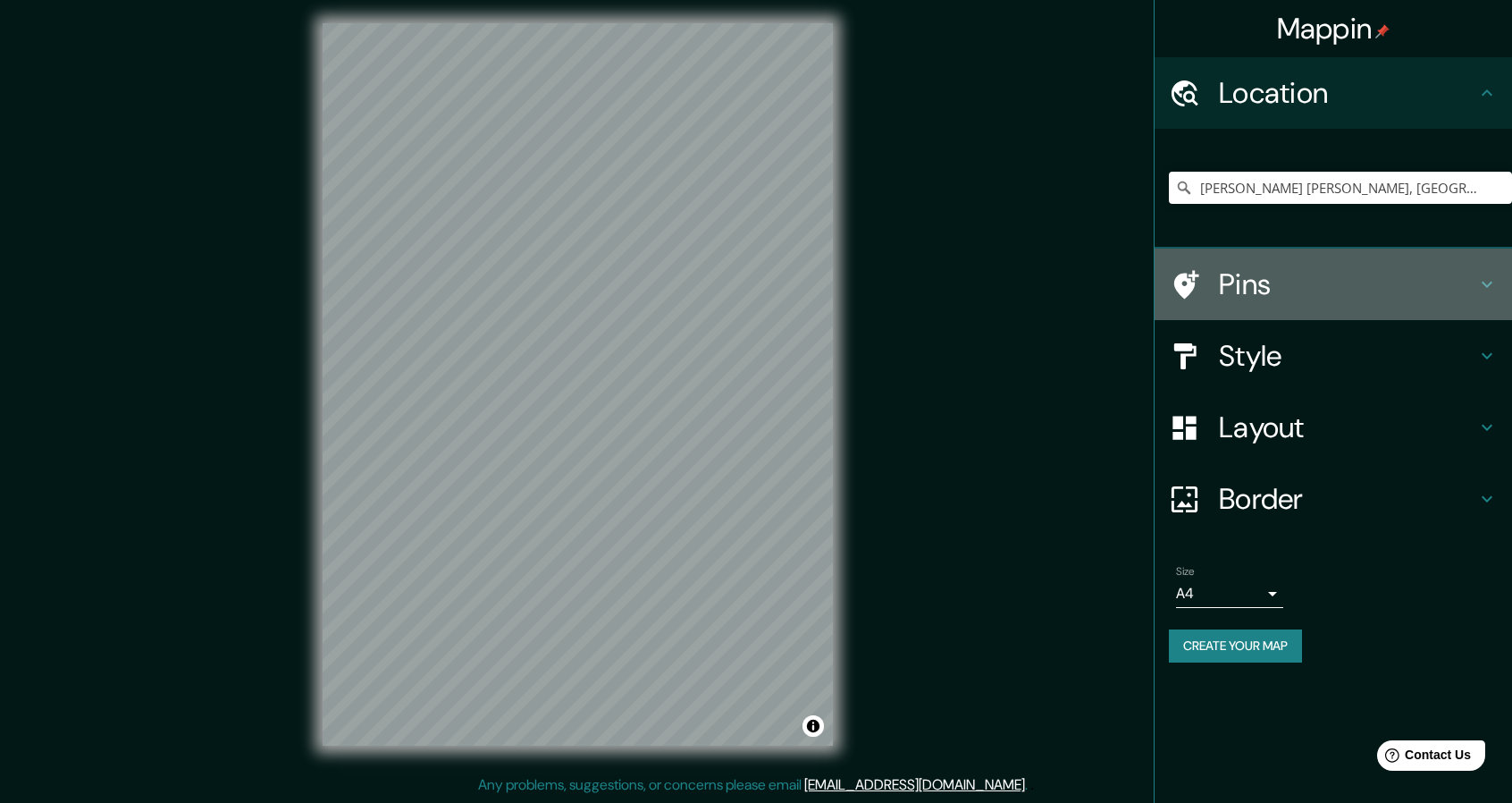
click at [1244, 309] on div "Pins" at bounding box center [1332, 284] width 357 height 71
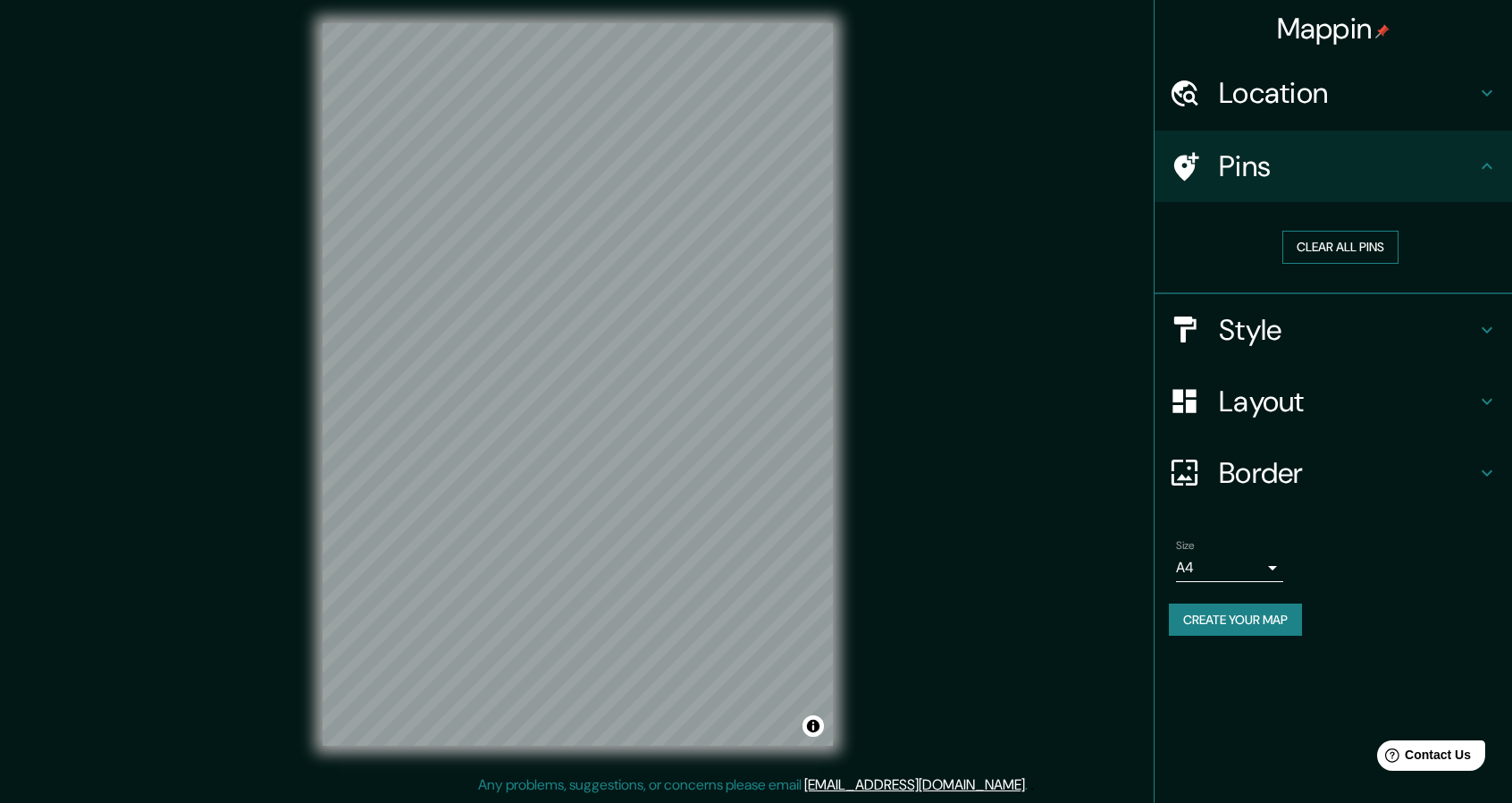
click at [1338, 242] on button "Clear all pins" at bounding box center [1340, 248] width 116 height 34
click at [1246, 624] on button "Create your map" at bounding box center [1235, 620] width 133 height 34
